Goal: Transaction & Acquisition: Purchase product/service

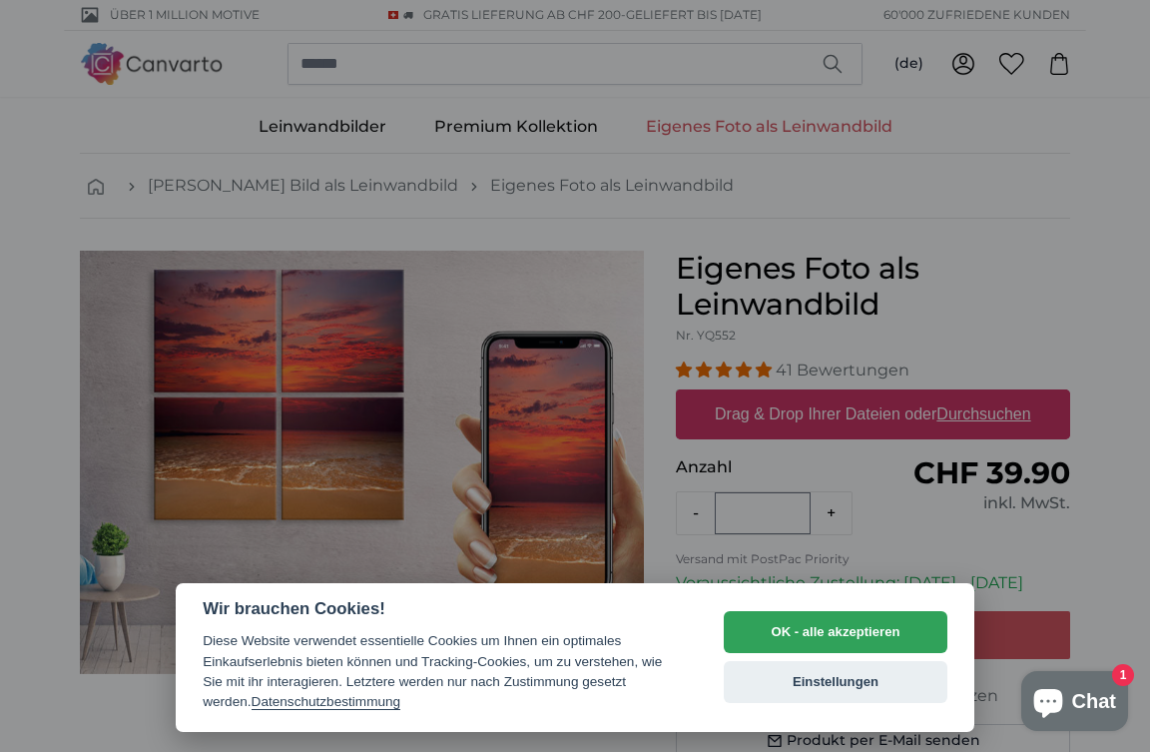
select select "**"
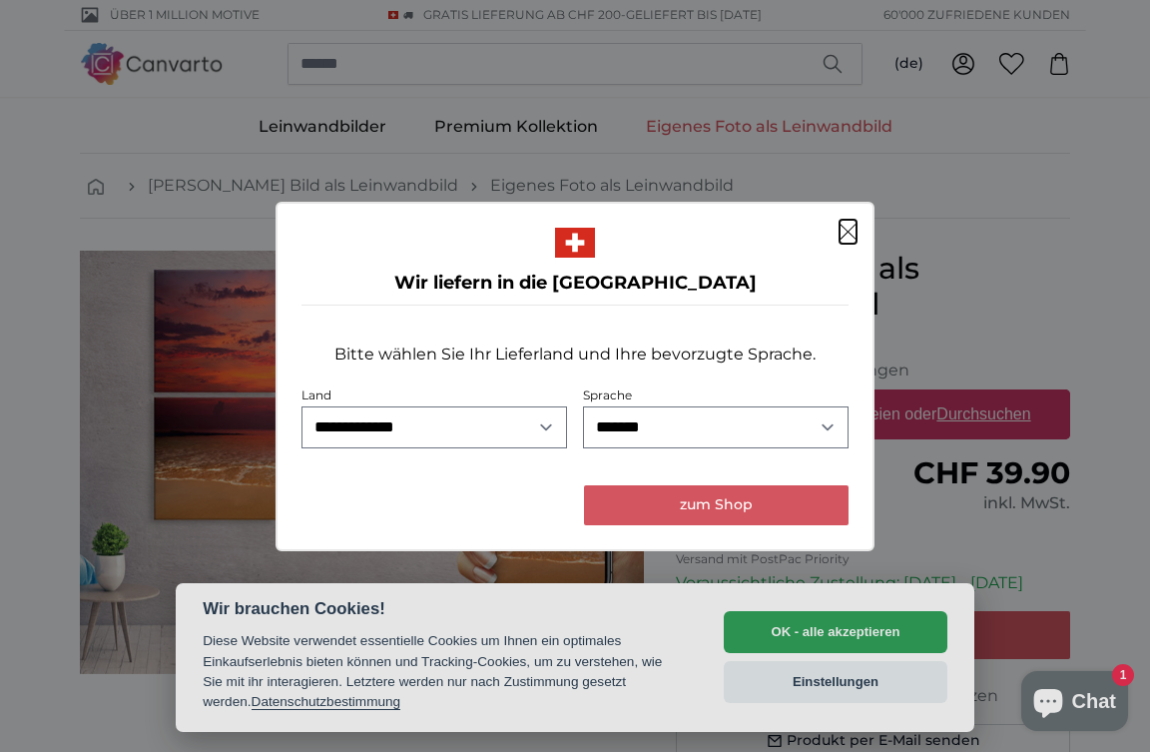
click button "Schließen" at bounding box center [848, 232] width 17 height 24
